Goal: Transaction & Acquisition: Subscribe to service/newsletter

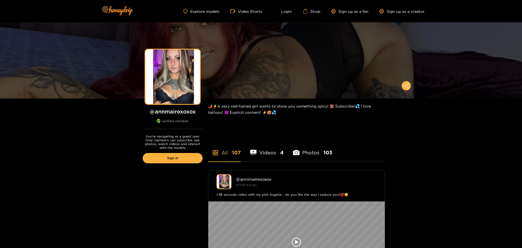
scroll to position [181, 0]
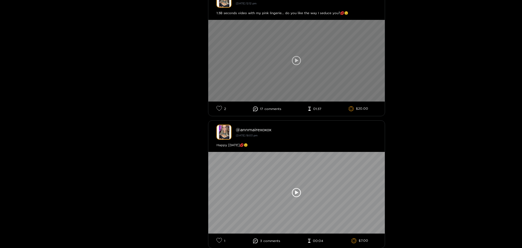
click at [294, 62] on icon at bounding box center [296, 60] width 9 height 9
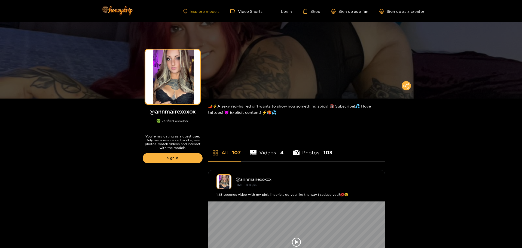
click at [203, 10] on link "Explore models" at bounding box center [201, 11] width 36 height 5
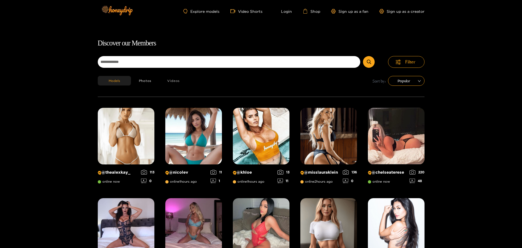
click at [174, 79] on button "Videos" at bounding box center [173, 81] width 28 height 10
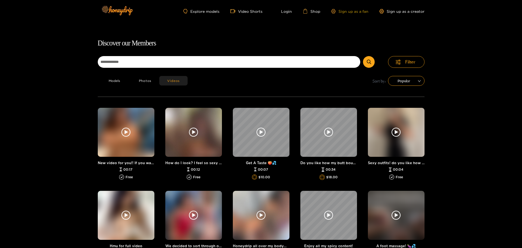
click at [359, 13] on link "Sign up as a fan" at bounding box center [349, 11] width 37 height 5
